Goal: Task Accomplishment & Management: Use online tool/utility

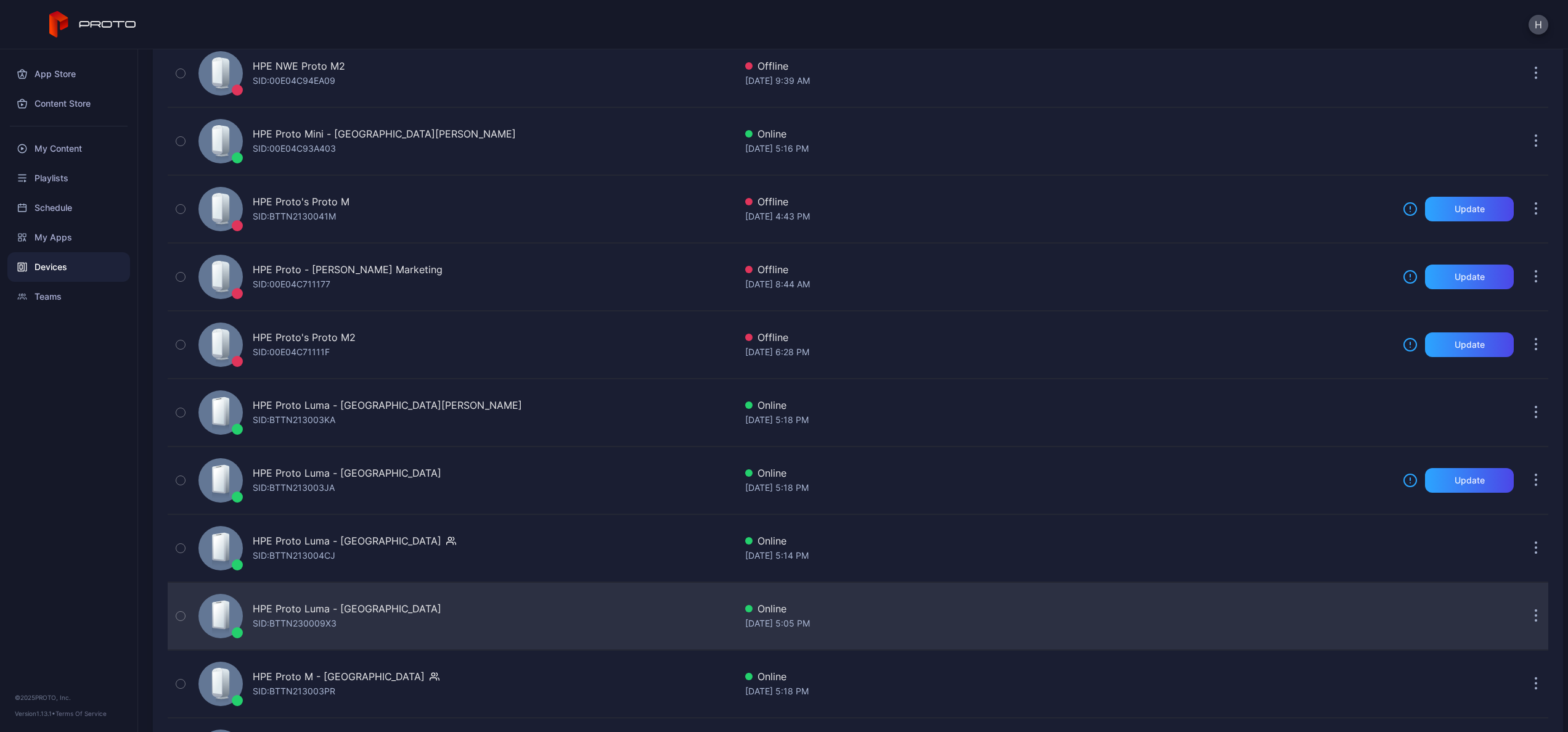
scroll to position [173, 0]
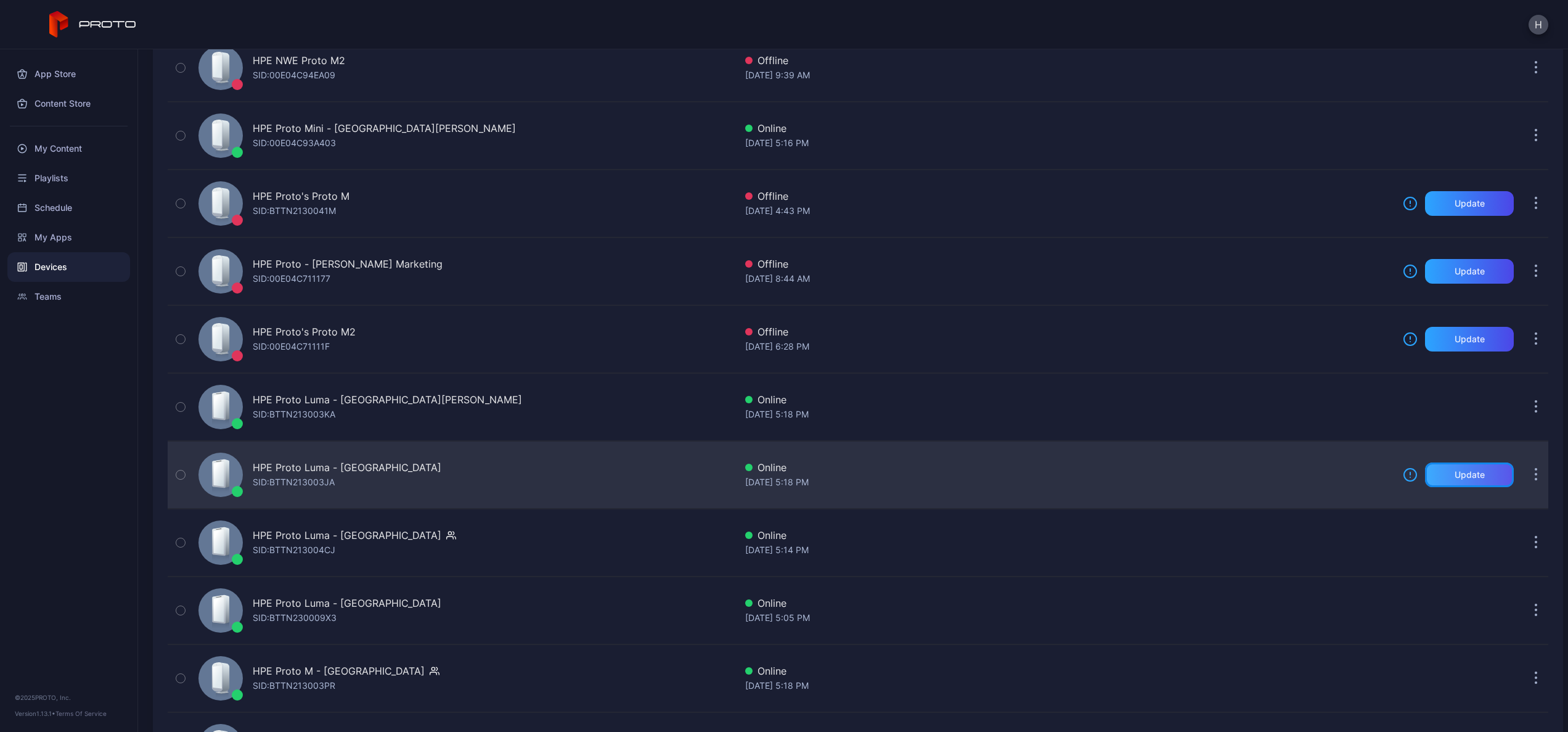
click at [1456, 473] on div "Update" at bounding box center [1470, 475] width 30 height 10
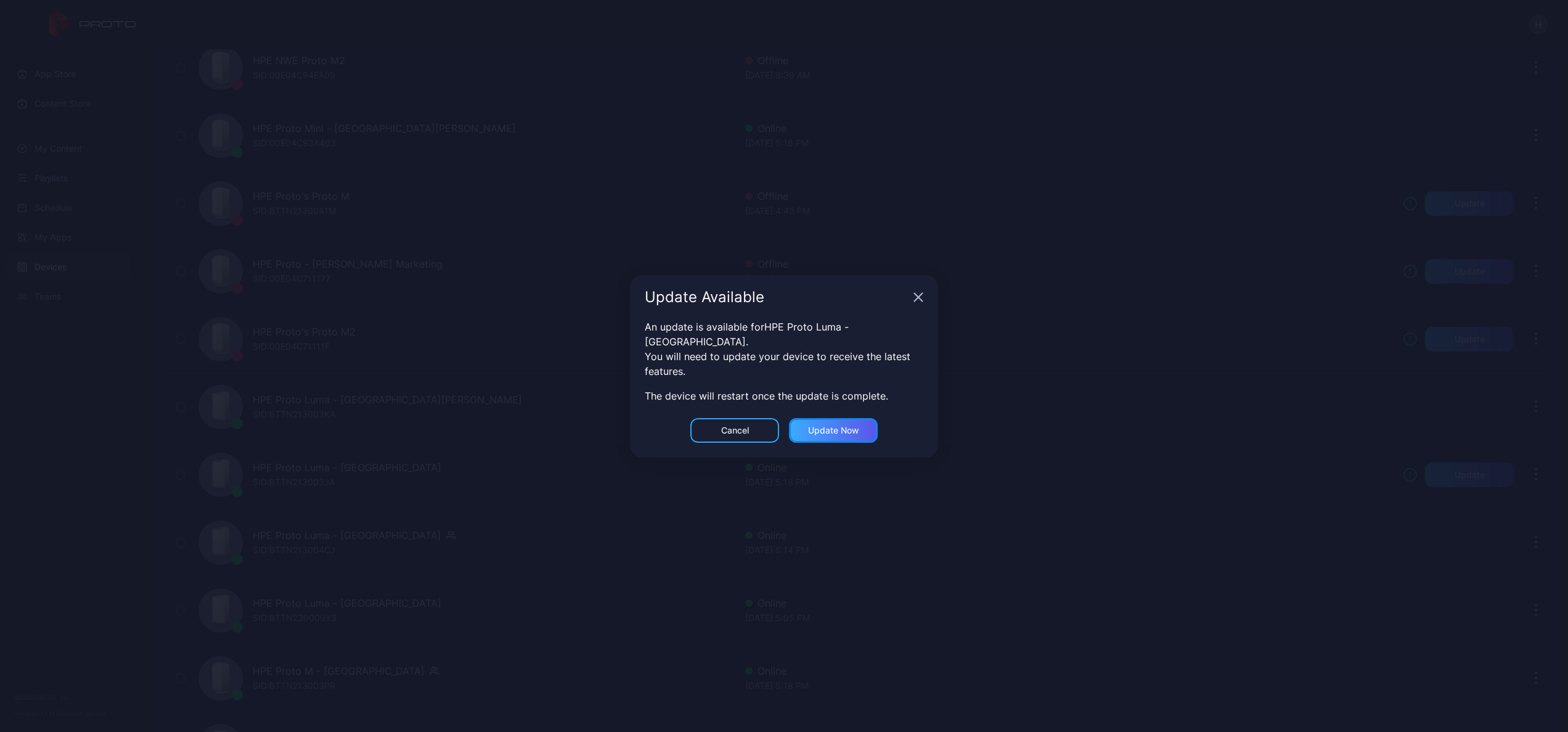
click at [824, 426] on div "Update now" at bounding box center [833, 430] width 51 height 10
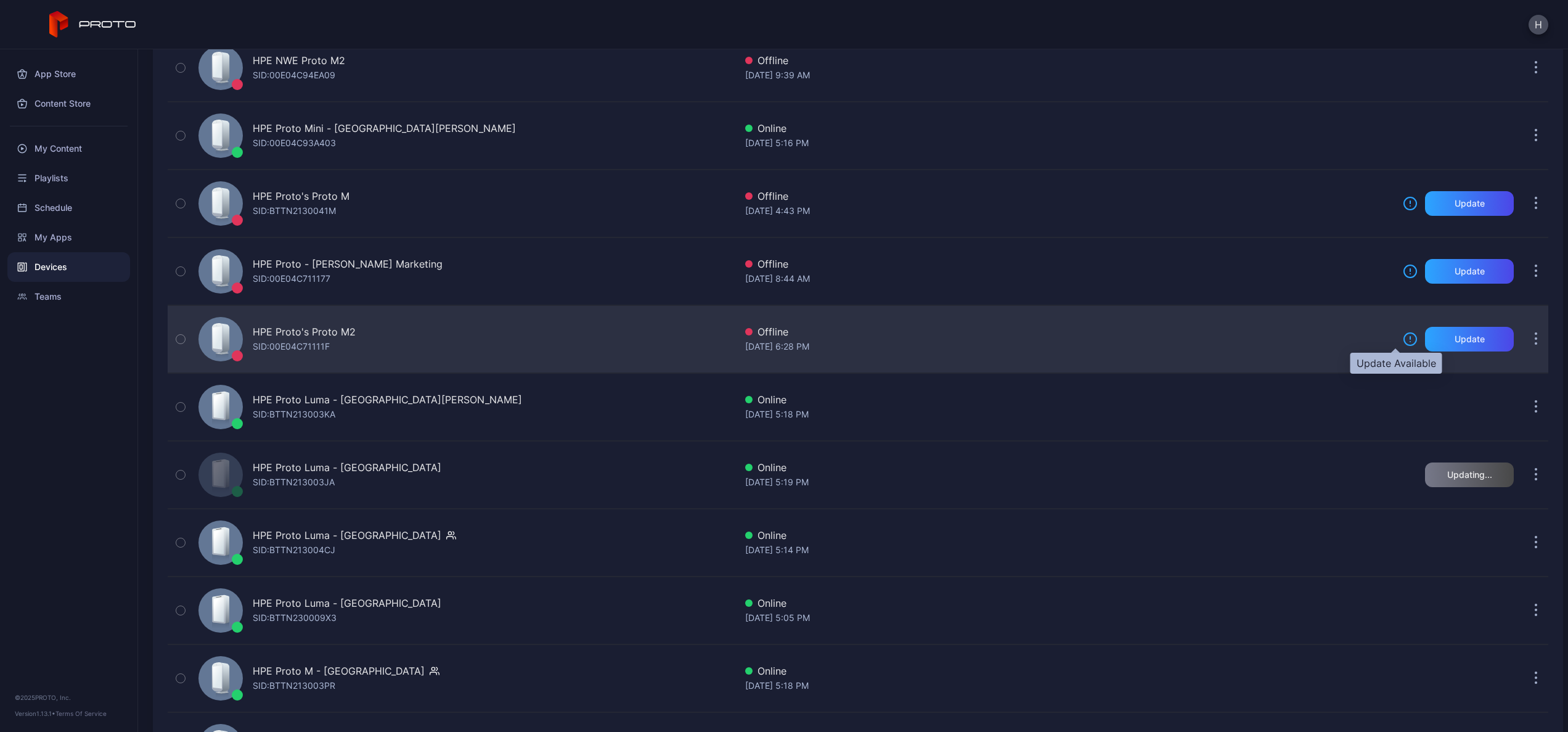
click at [1411, 342] on icon at bounding box center [1411, 342] width 0 height 0
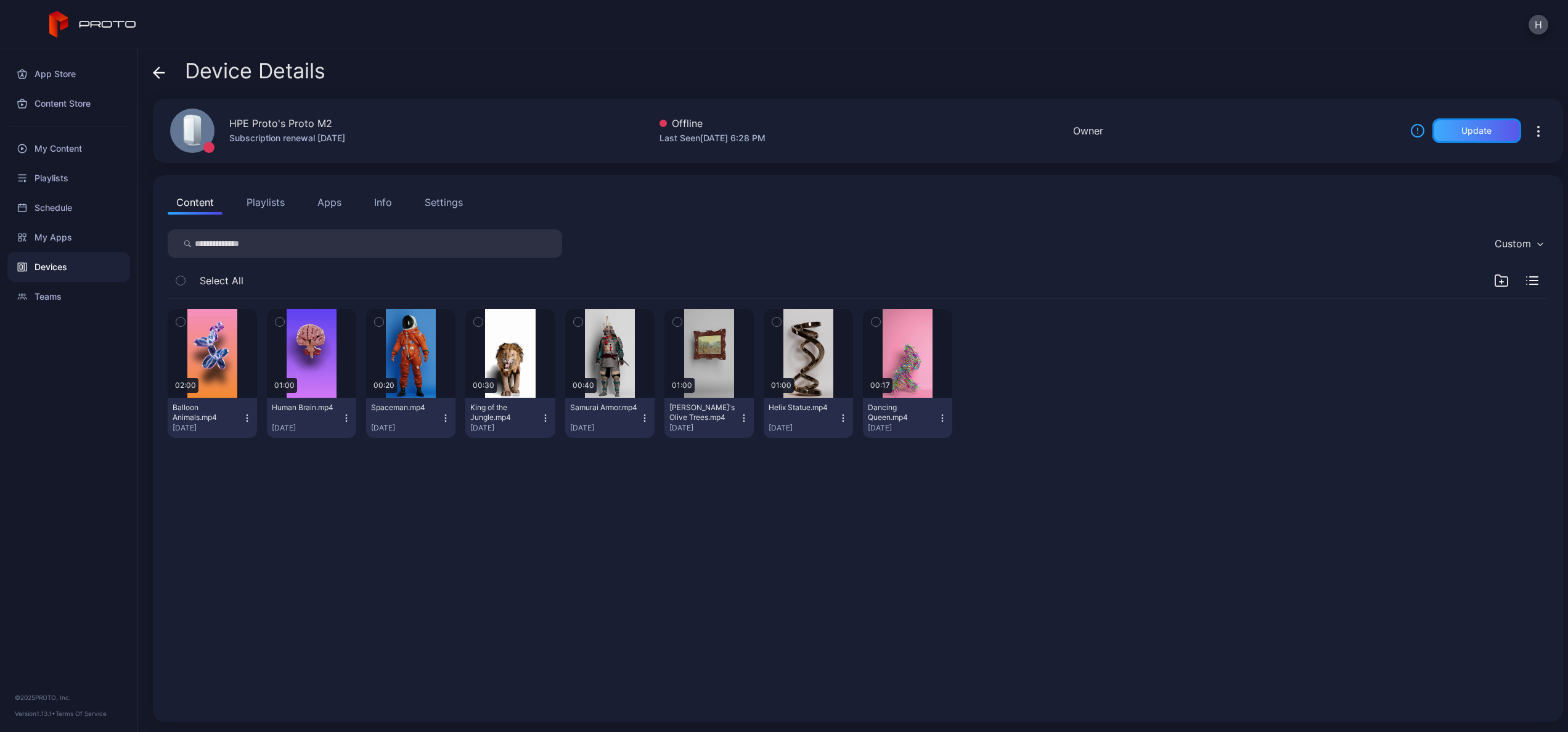
click at [1467, 131] on div "Update" at bounding box center [1477, 130] width 30 height 10
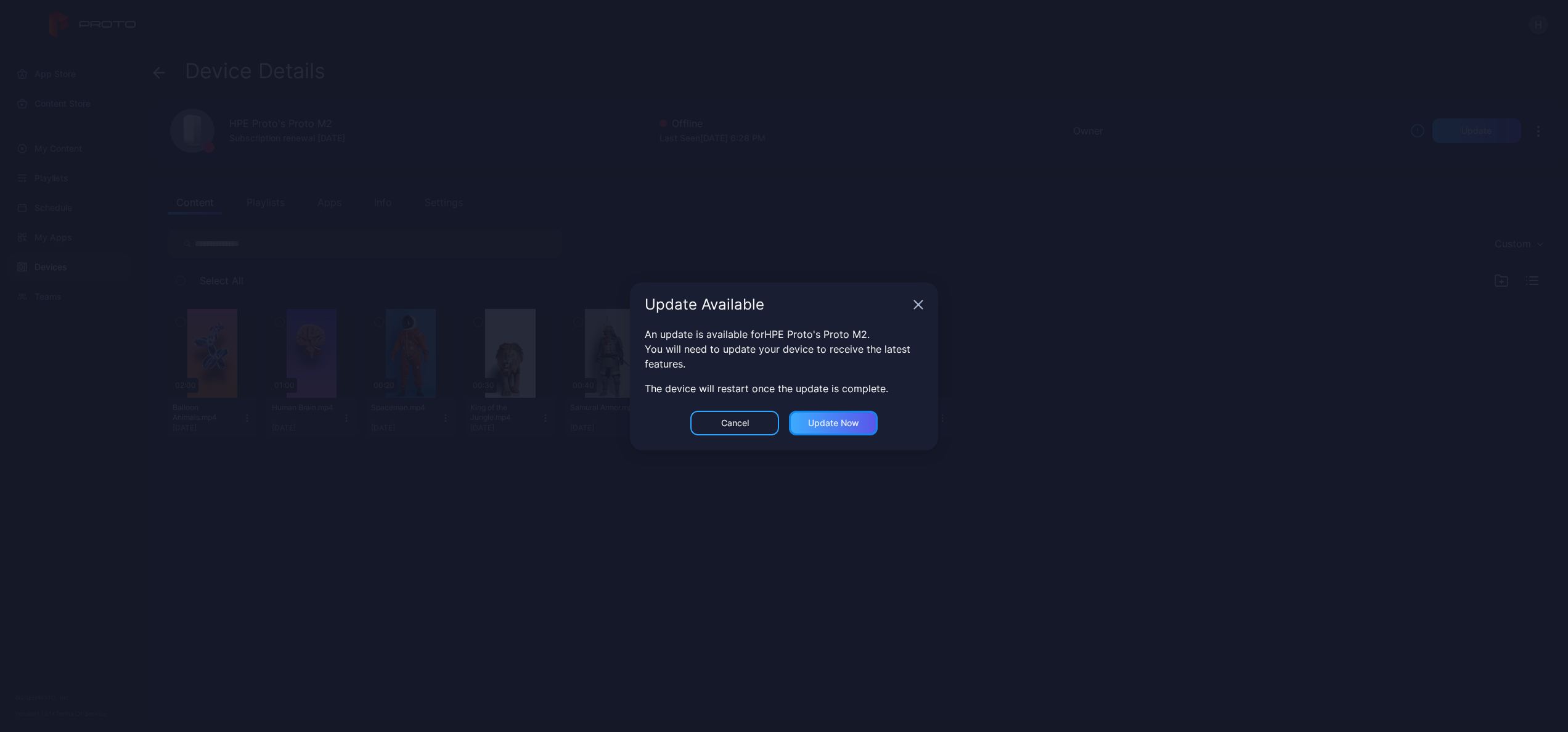
click at [845, 424] on div "Update now" at bounding box center [833, 423] width 51 height 10
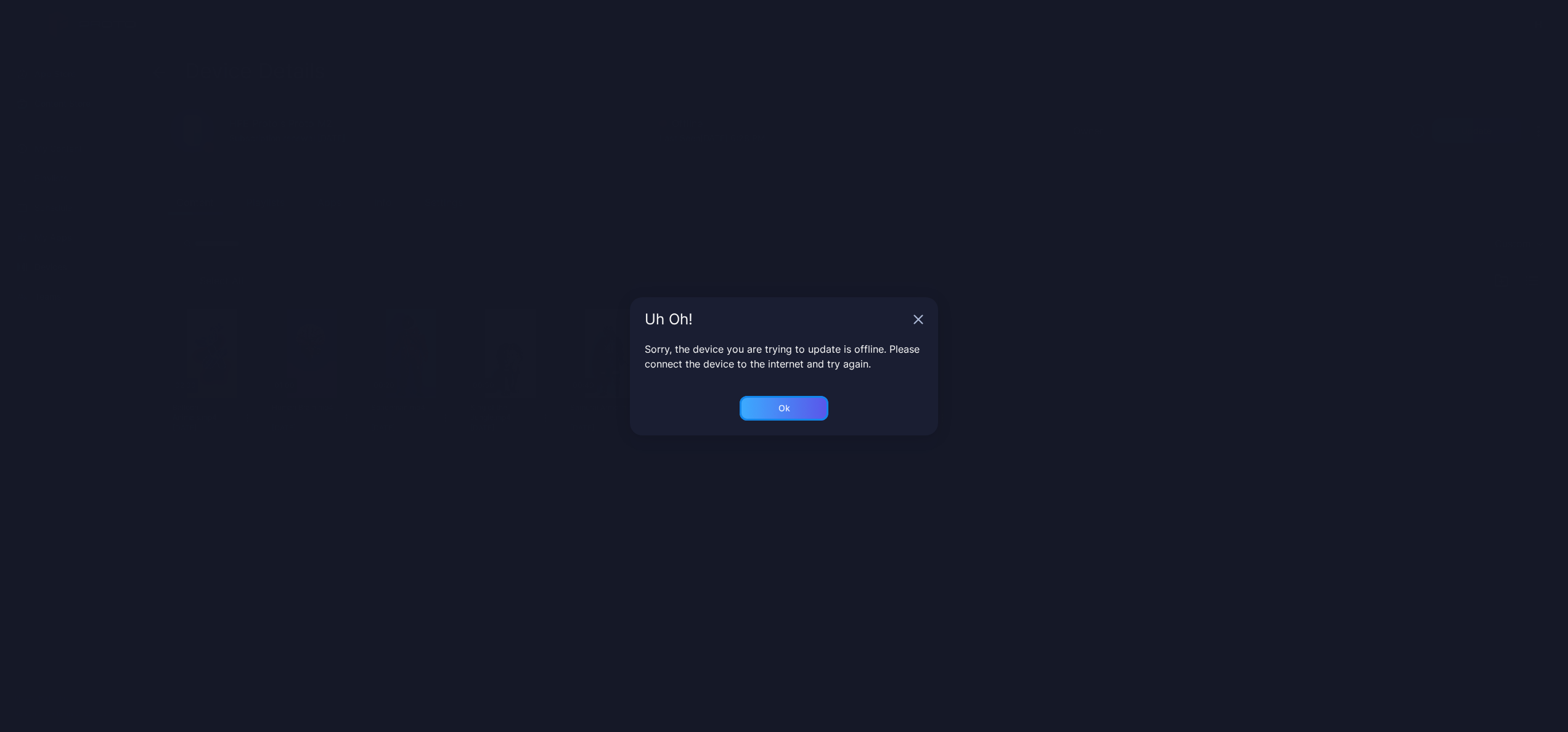
click at [811, 413] on div "Ok" at bounding box center [784, 408] width 88 height 24
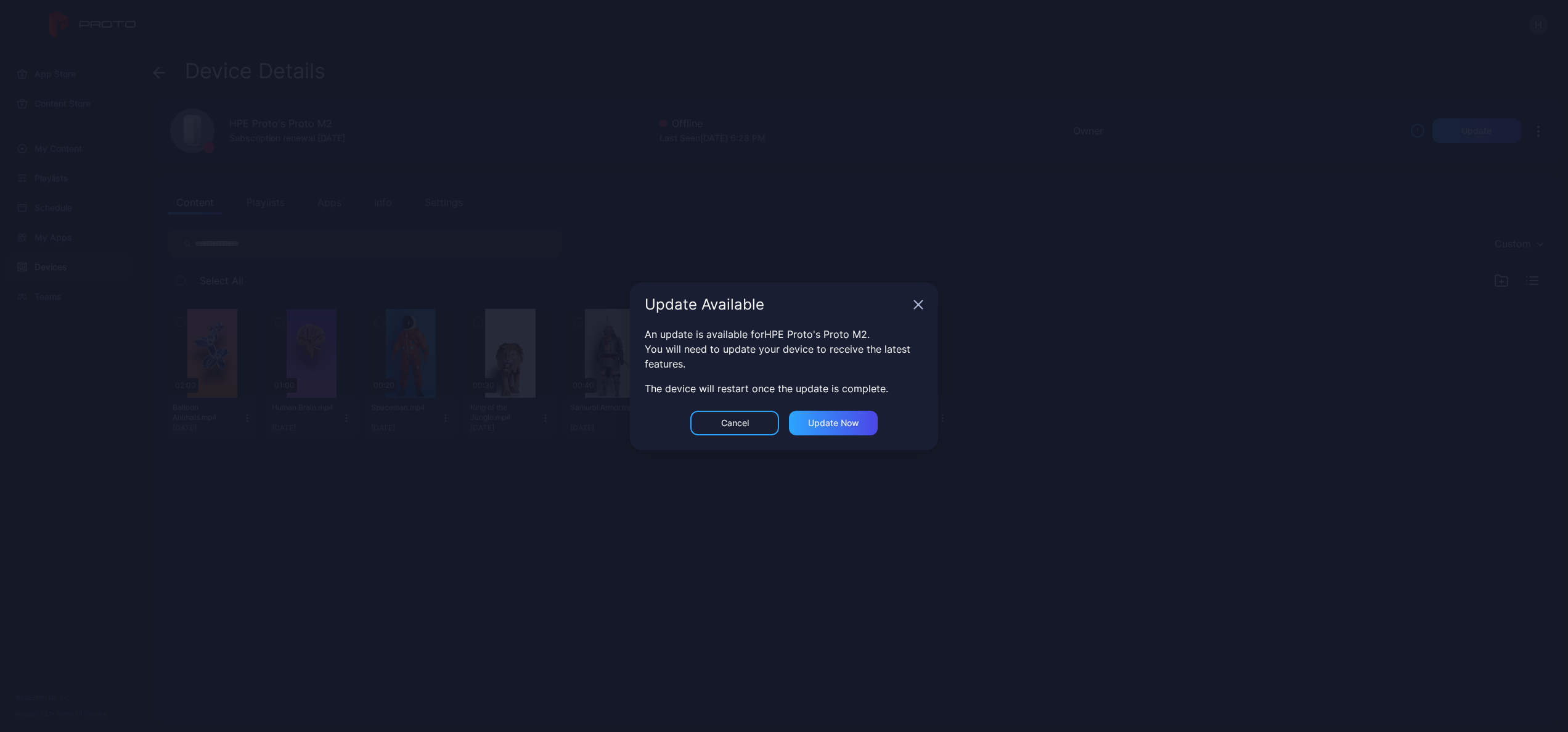
click at [924, 307] on div "Update Available" at bounding box center [784, 305] width 308 height 45
click at [917, 304] on icon "button" at bounding box center [918, 305] width 10 height 10
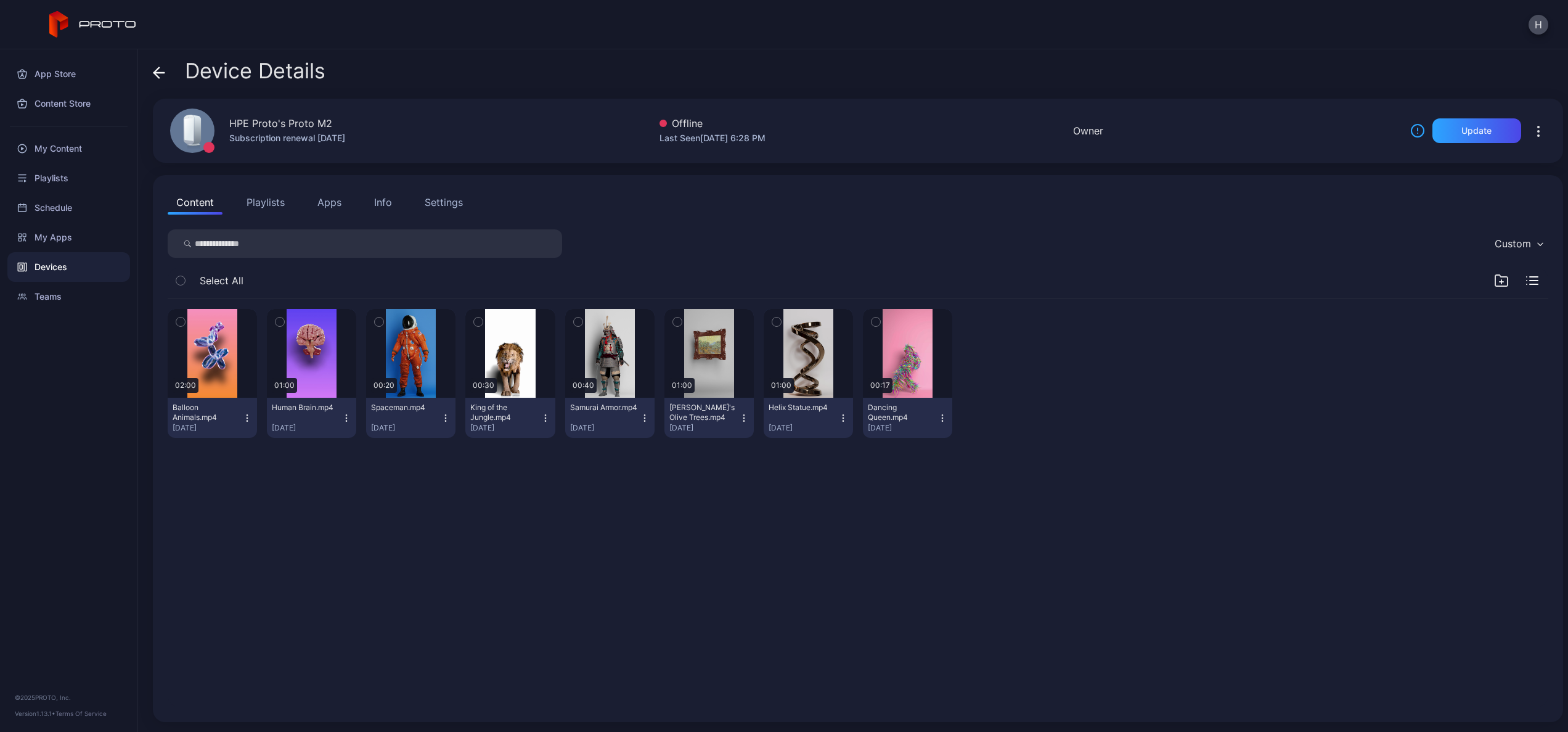
click at [155, 68] on icon at bounding box center [158, 73] width 12 height 12
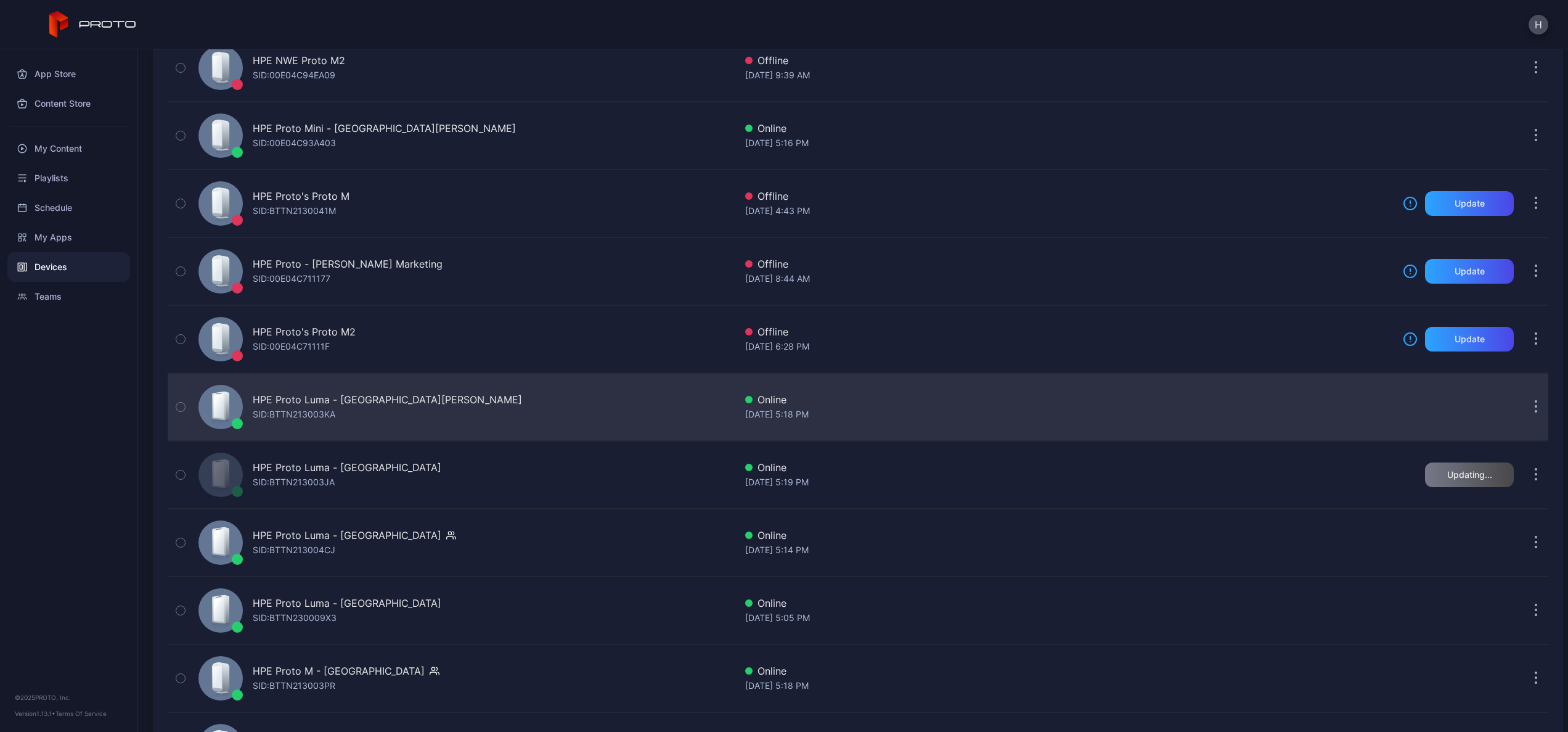
scroll to position [314, 0]
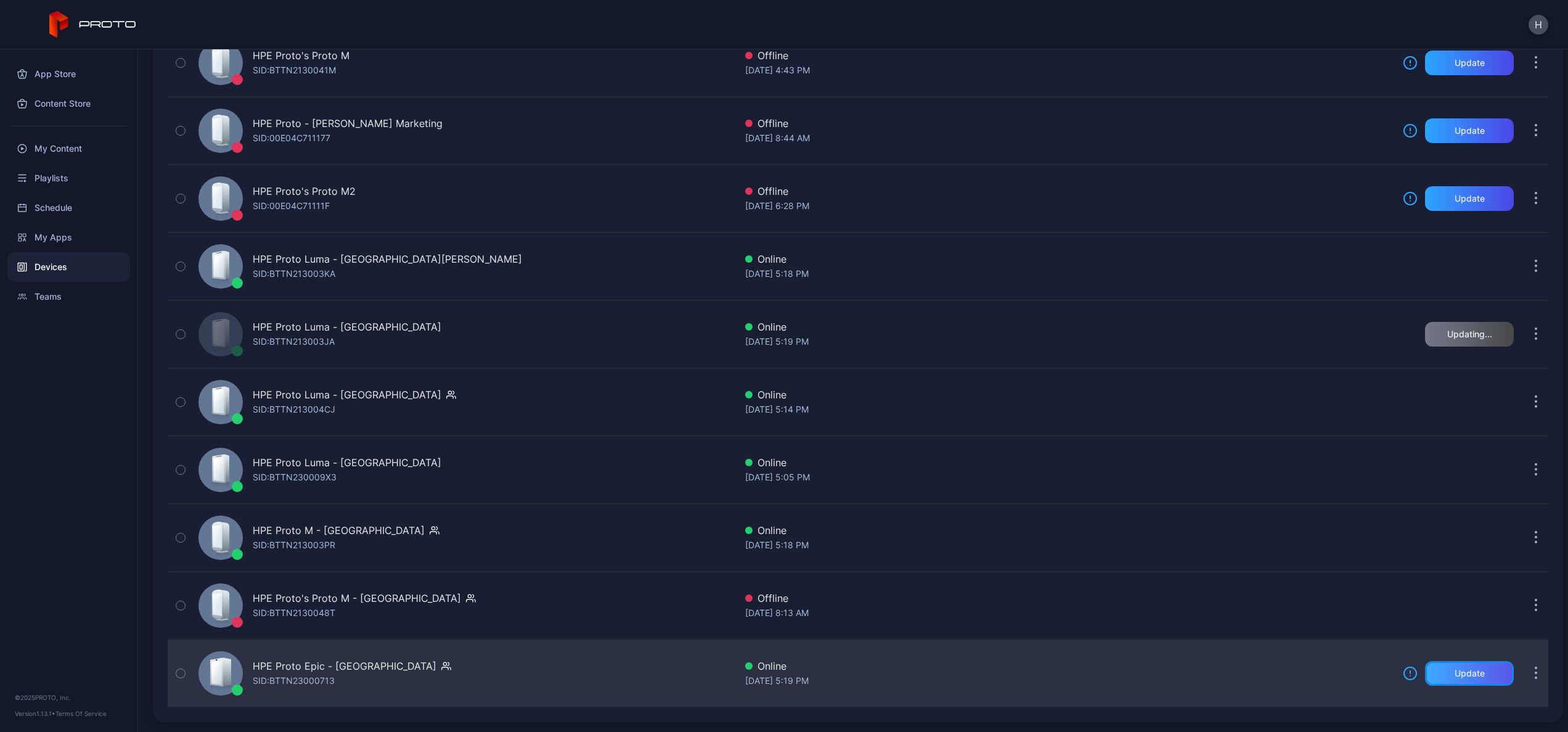
click at [1455, 671] on div "Update" at bounding box center [1470, 673] width 30 height 10
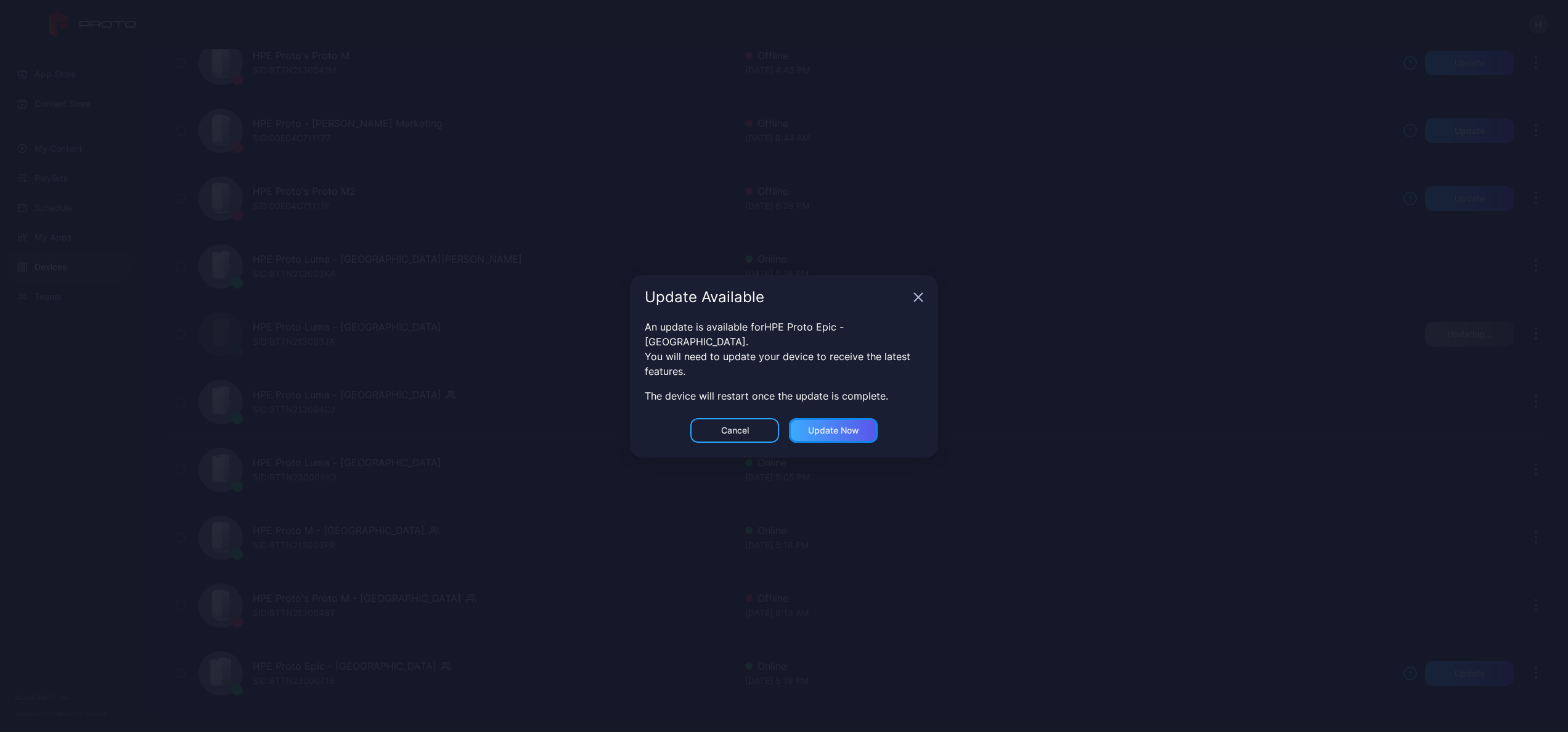
click at [838, 431] on div "Update now" at bounding box center [833, 430] width 88 height 24
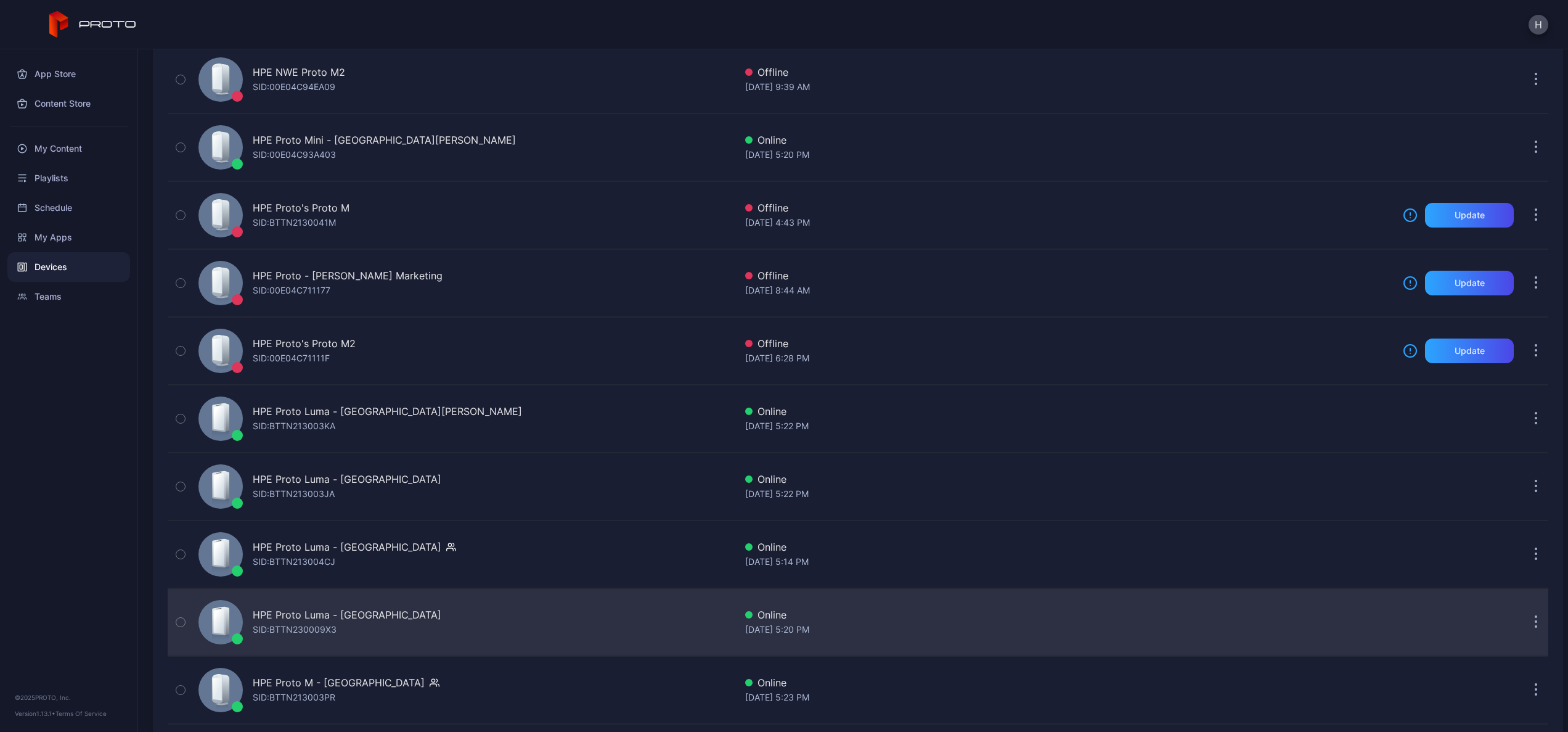
scroll to position [143, 0]
